Goal: Task Accomplishment & Management: Use online tool/utility

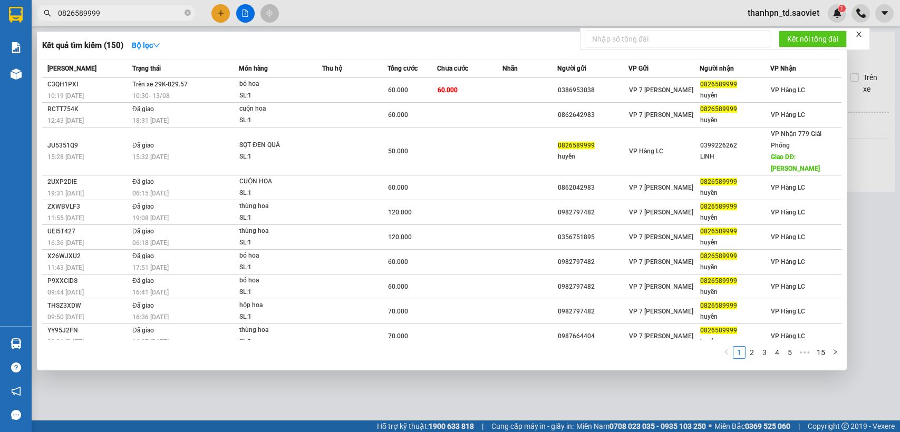
click at [134, 18] on input "0826589999" at bounding box center [120, 13] width 124 height 12
click at [130, 18] on input "0826589999" at bounding box center [120, 13] width 124 height 12
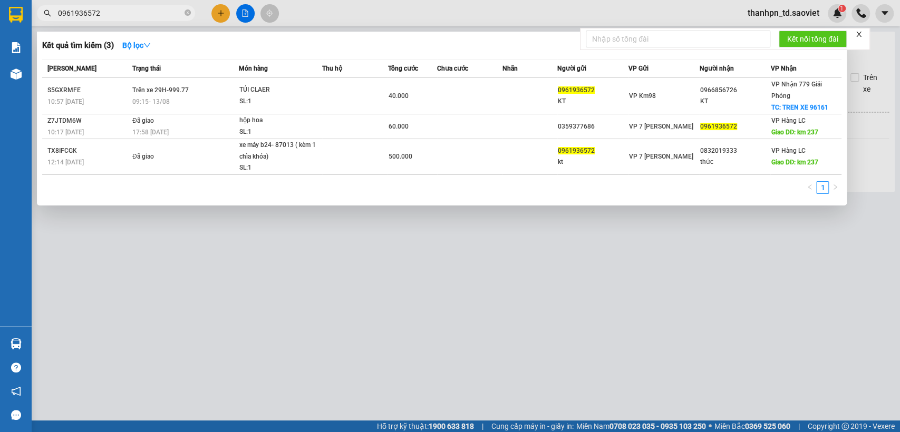
type input "0961936572"
click at [149, 14] on input "0961936572" at bounding box center [120, 13] width 124 height 12
click at [143, 12] on input "0961936572" at bounding box center [120, 13] width 124 height 12
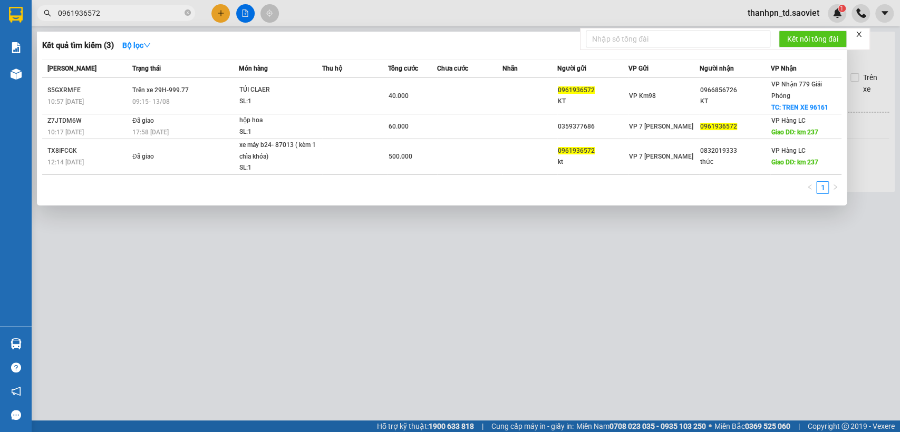
click at [143, 12] on input "0961936572" at bounding box center [120, 13] width 124 height 12
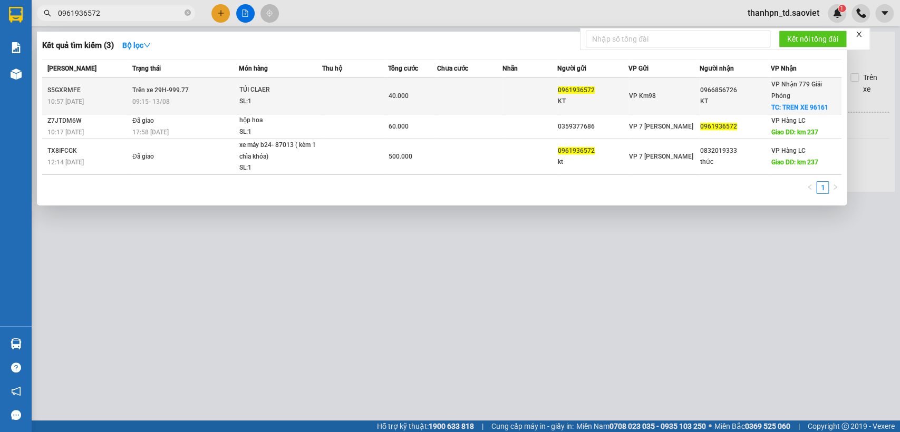
click at [316, 97] on div "SL: 1" at bounding box center [278, 102] width 79 height 12
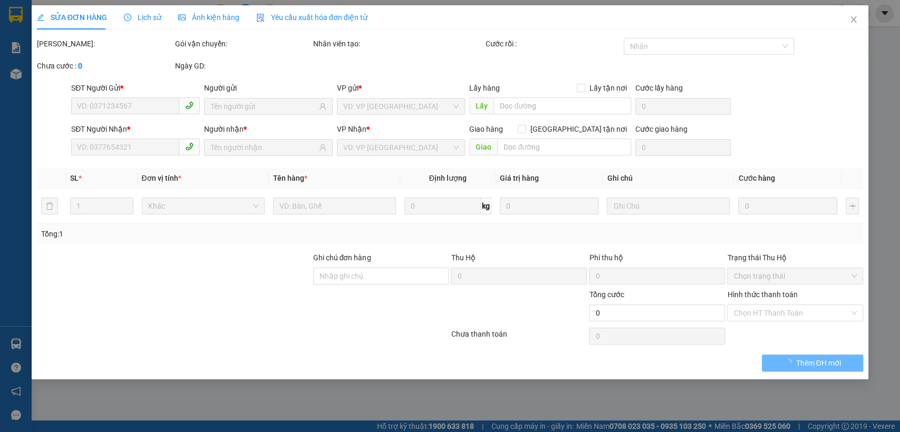
type input "0961936572"
type input "KT"
type input "0966856726"
type input "KT"
checkbox input "true"
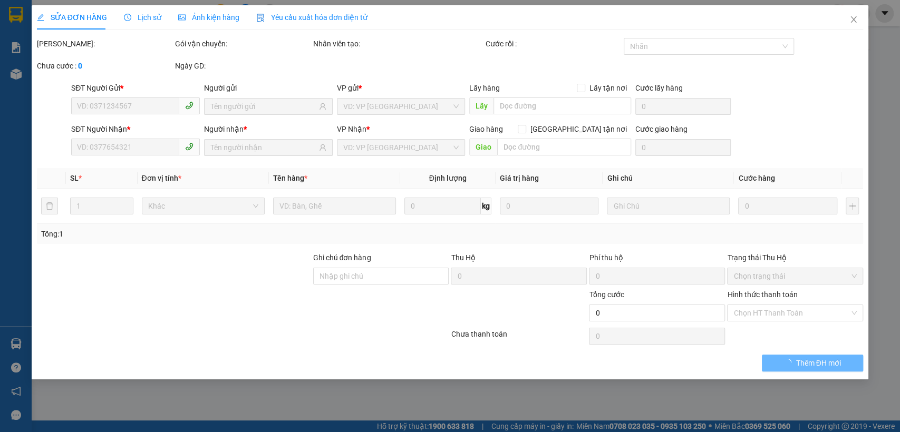
type input "TREN XE 96161"
type input "40.000"
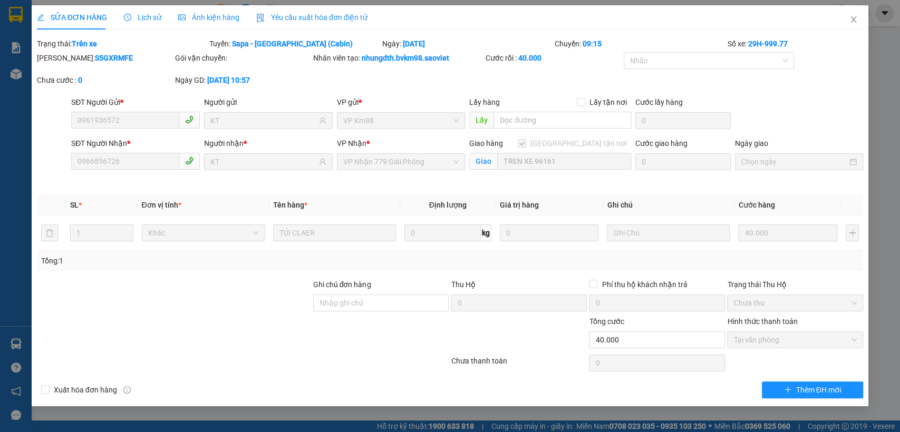
click at [135, 9] on div "Lịch sử" at bounding box center [142, 17] width 37 height 24
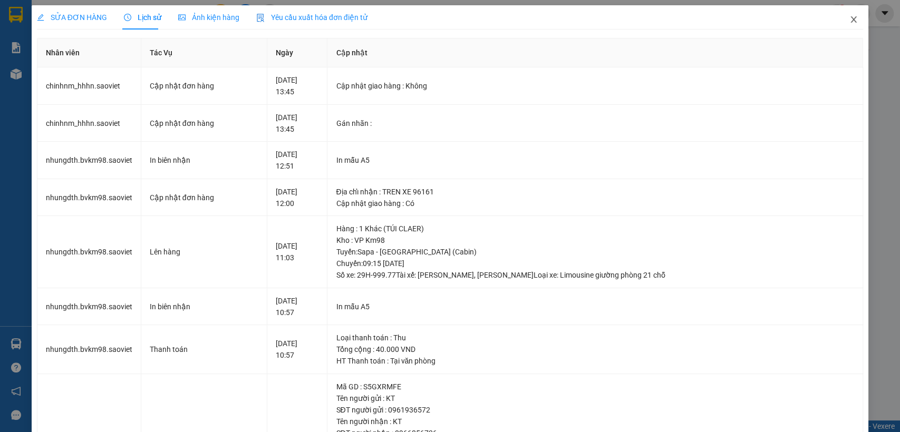
click at [849, 15] on span "Close" at bounding box center [854, 20] width 30 height 30
